Goal: Task Accomplishment & Management: Complete application form

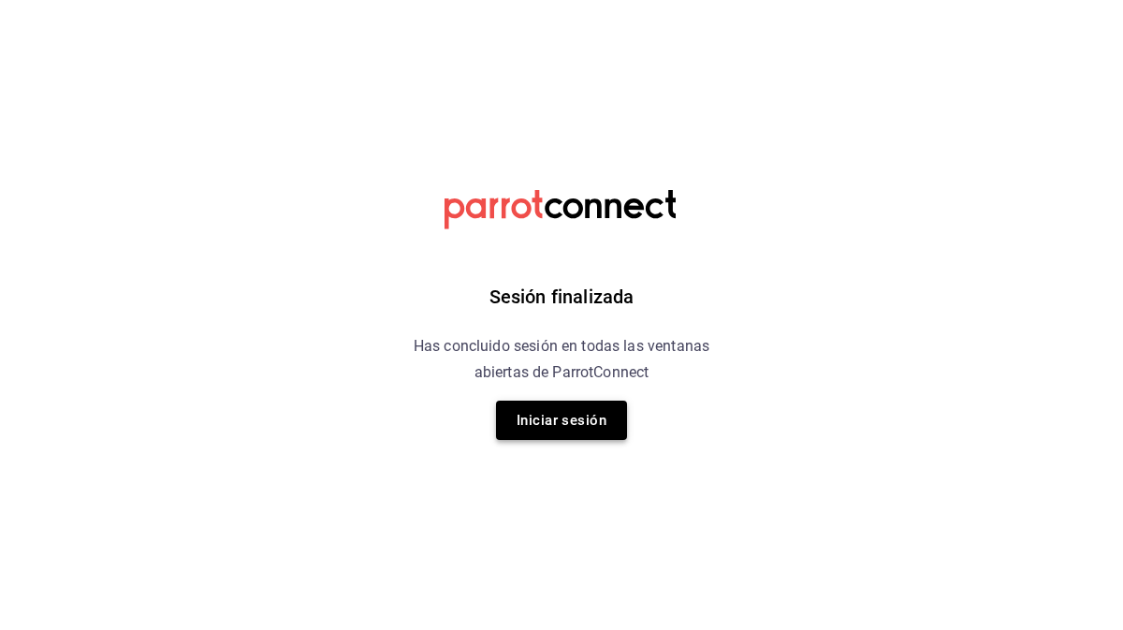
click at [546, 413] on button "Iniciar sesión" at bounding box center [561, 419] width 131 height 39
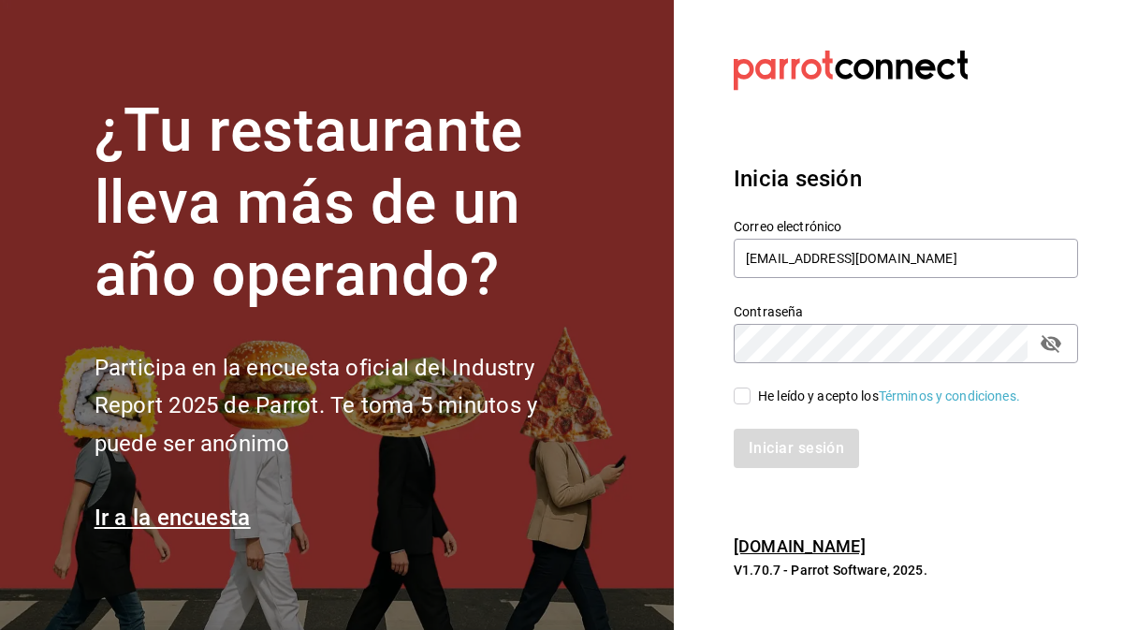
click at [739, 394] on input "He leído y acepto los Términos y condiciones." at bounding box center [741, 395] width 17 height 17
checkbox input "true"
click at [764, 441] on button "Iniciar sesión" at bounding box center [796, 447] width 127 height 39
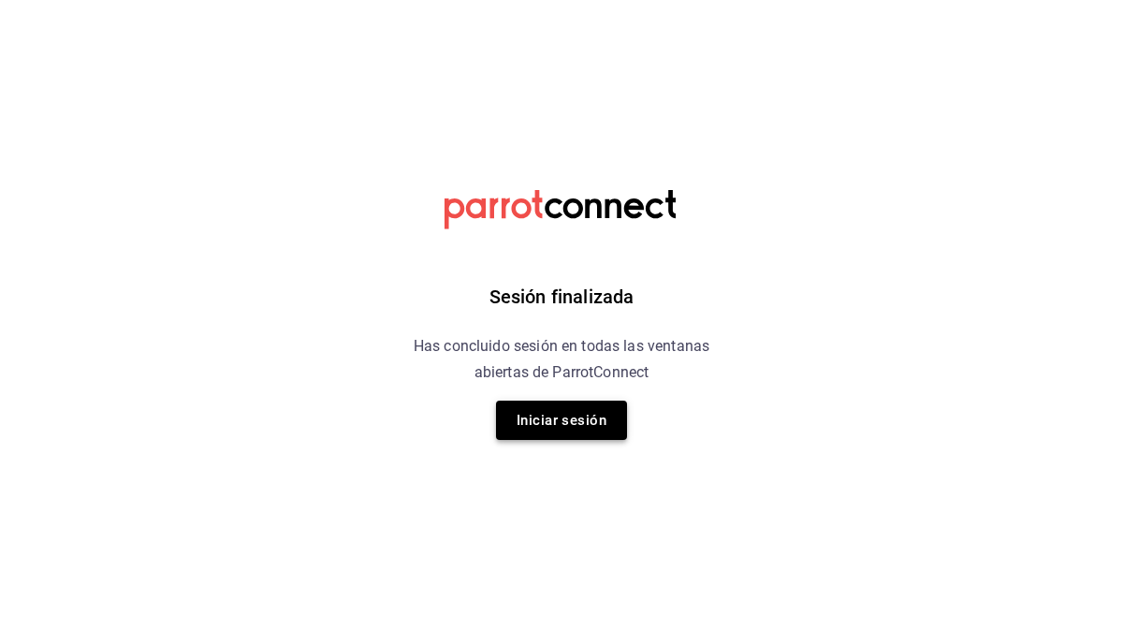
click at [558, 422] on button "Iniciar sesión" at bounding box center [561, 419] width 131 height 39
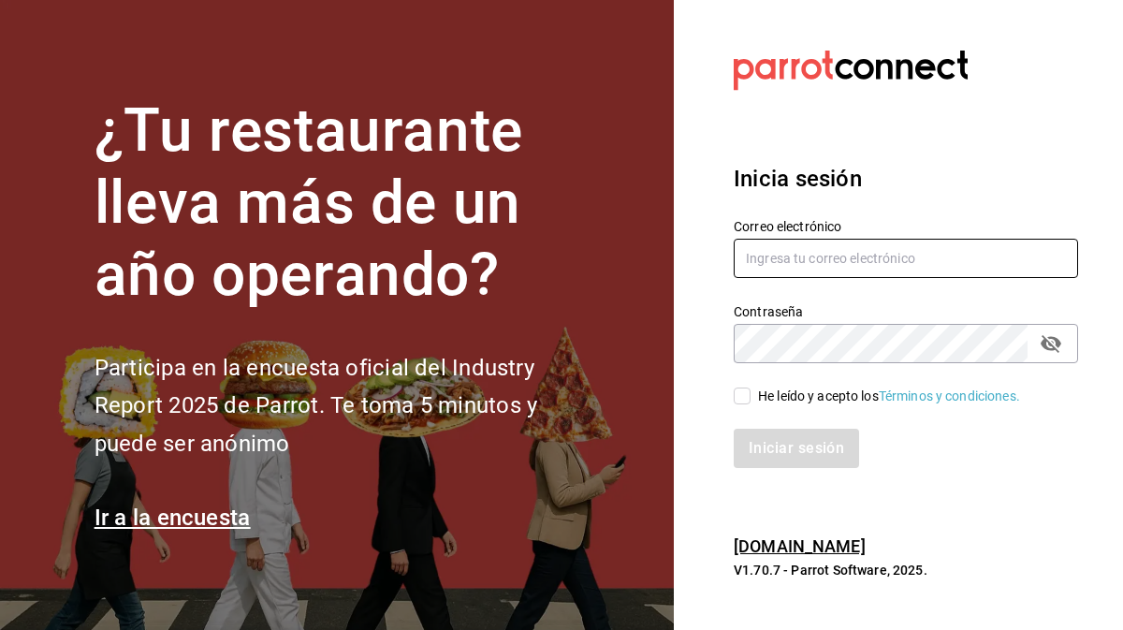
type input "elizagamez4@gmail.com"
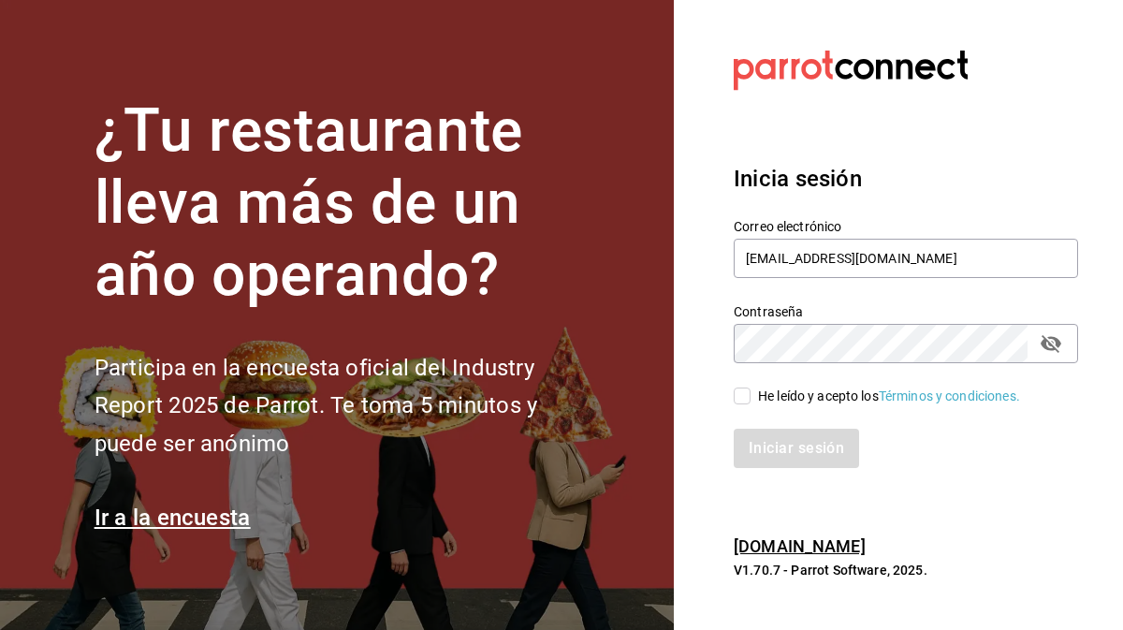
click at [740, 399] on input "He leído y acepto los Términos y condiciones." at bounding box center [741, 395] width 17 height 17
checkbox input "true"
click at [779, 460] on button "Iniciar sesión" at bounding box center [796, 447] width 127 height 39
